Goal: Ask a question

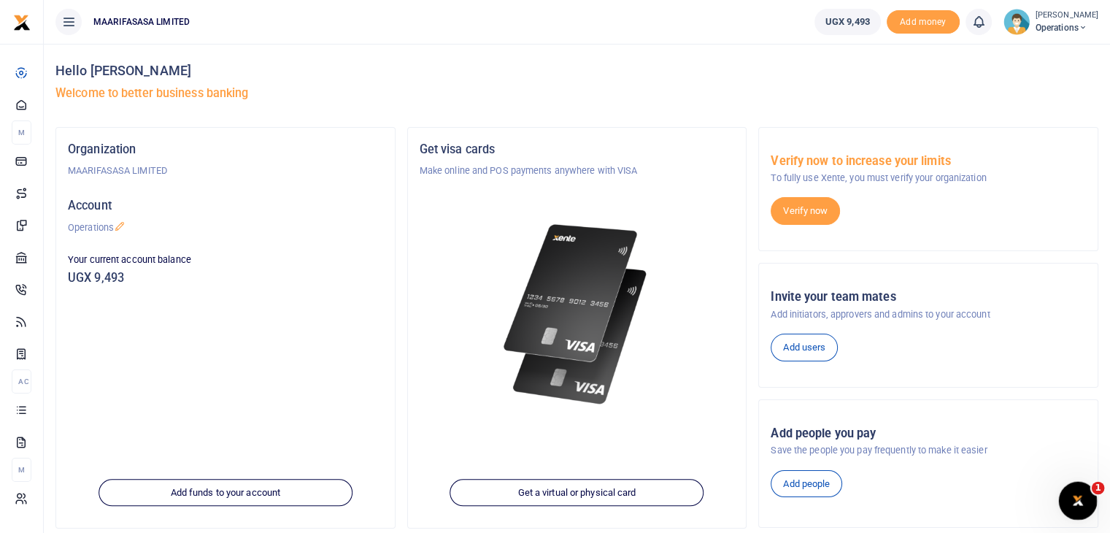
click at [1076, 498] on icon "Open Intercom Messenger" at bounding box center [1076, 499] width 24 height 24
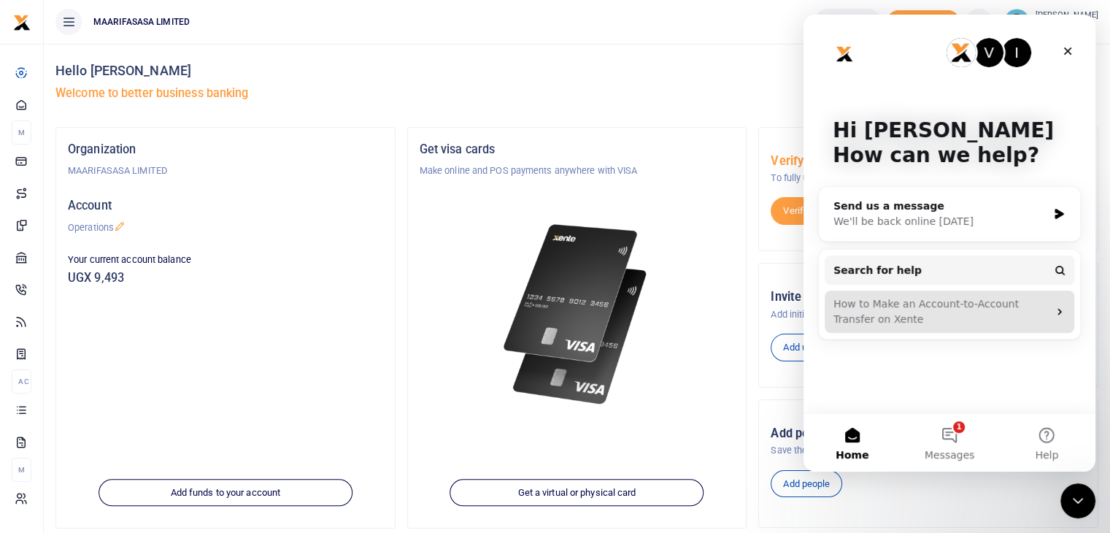
click at [953, 311] on div "How to Make an Account-to-Account Transfer on Xente" at bounding box center [941, 311] width 215 height 31
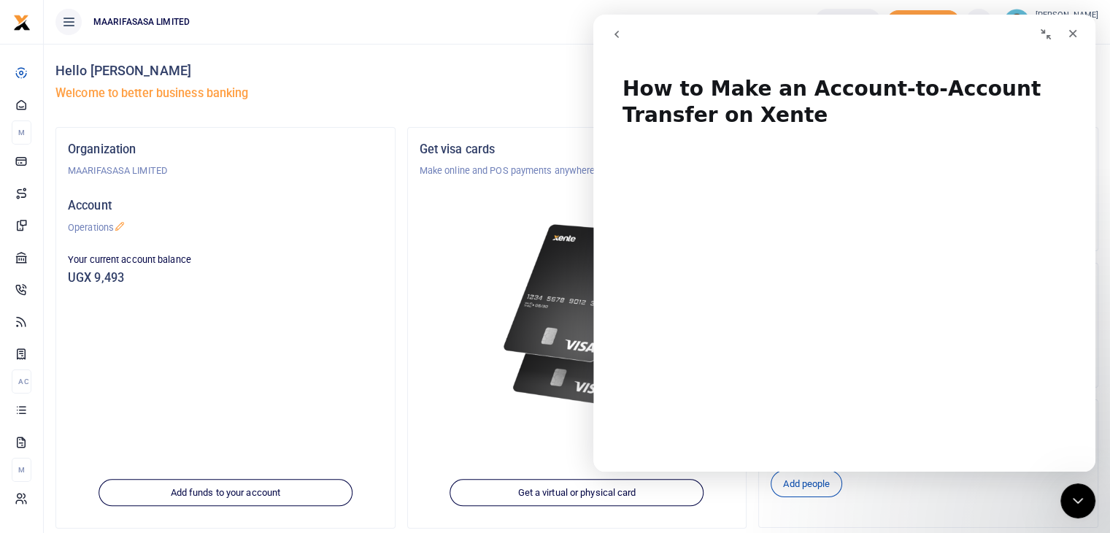
click at [622, 34] on icon "go back" at bounding box center [617, 34] width 12 height 12
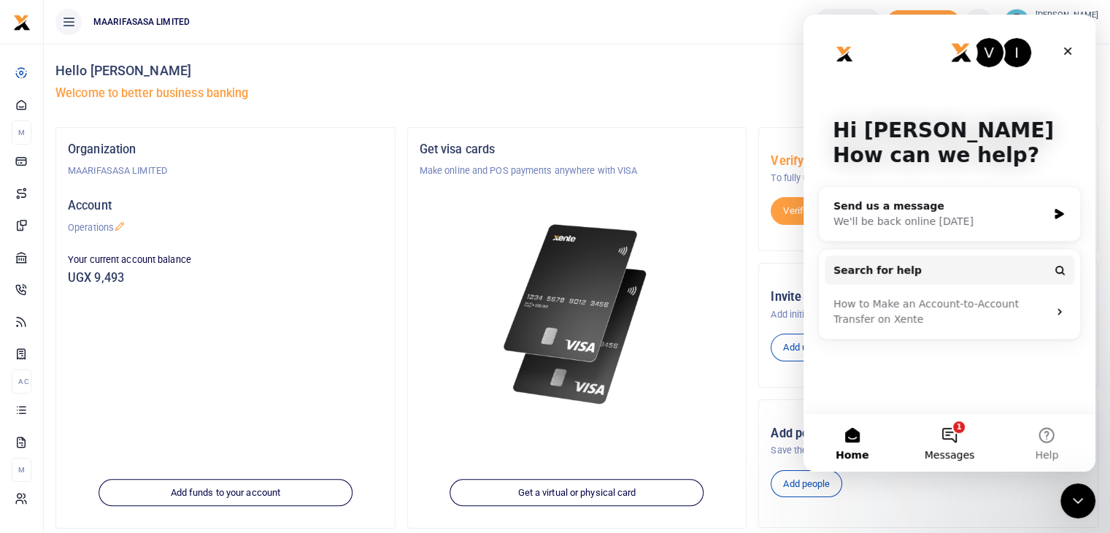
click at [958, 436] on button "1 Messages" at bounding box center [949, 442] width 97 height 58
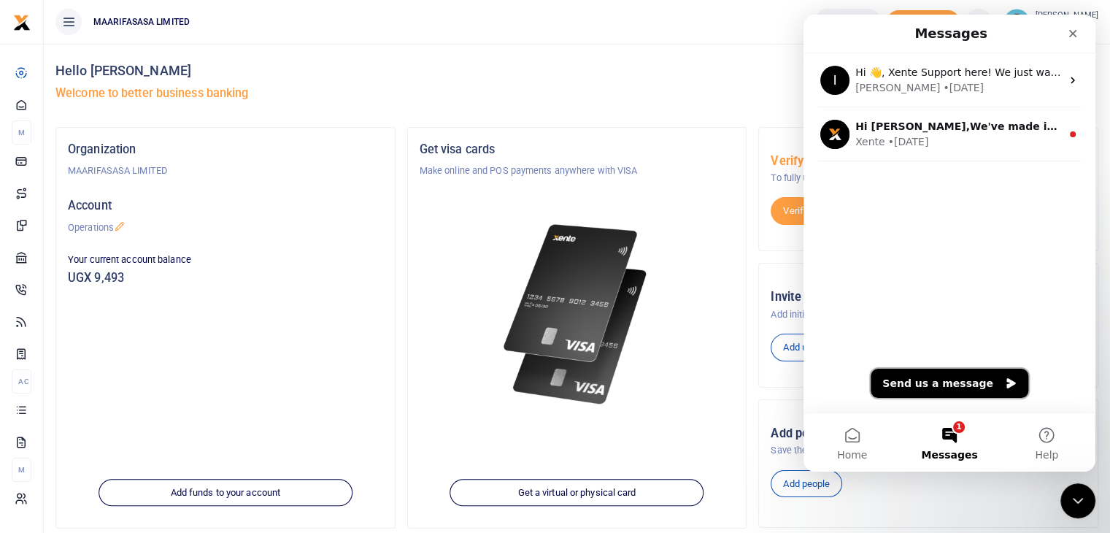
click at [947, 375] on button "Send us a message" at bounding box center [950, 383] width 158 height 29
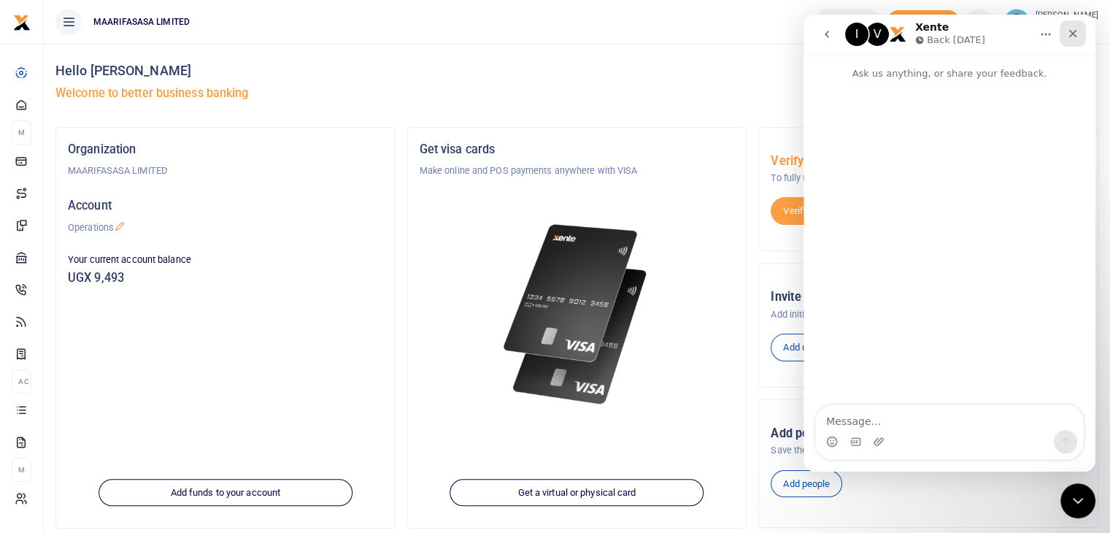
click at [1067, 33] on icon "Close" at bounding box center [1073, 34] width 12 height 12
